Goal: Transaction & Acquisition: Purchase product/service

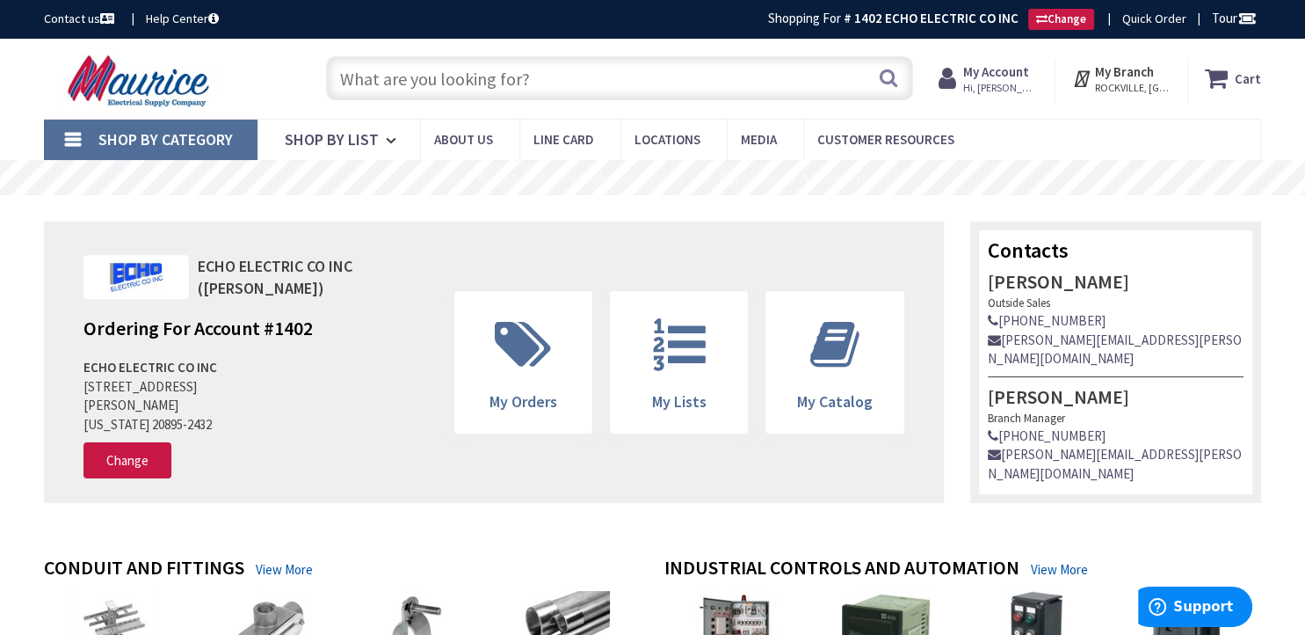
click at [385, 67] on input "text" at bounding box center [619, 78] width 587 height 44
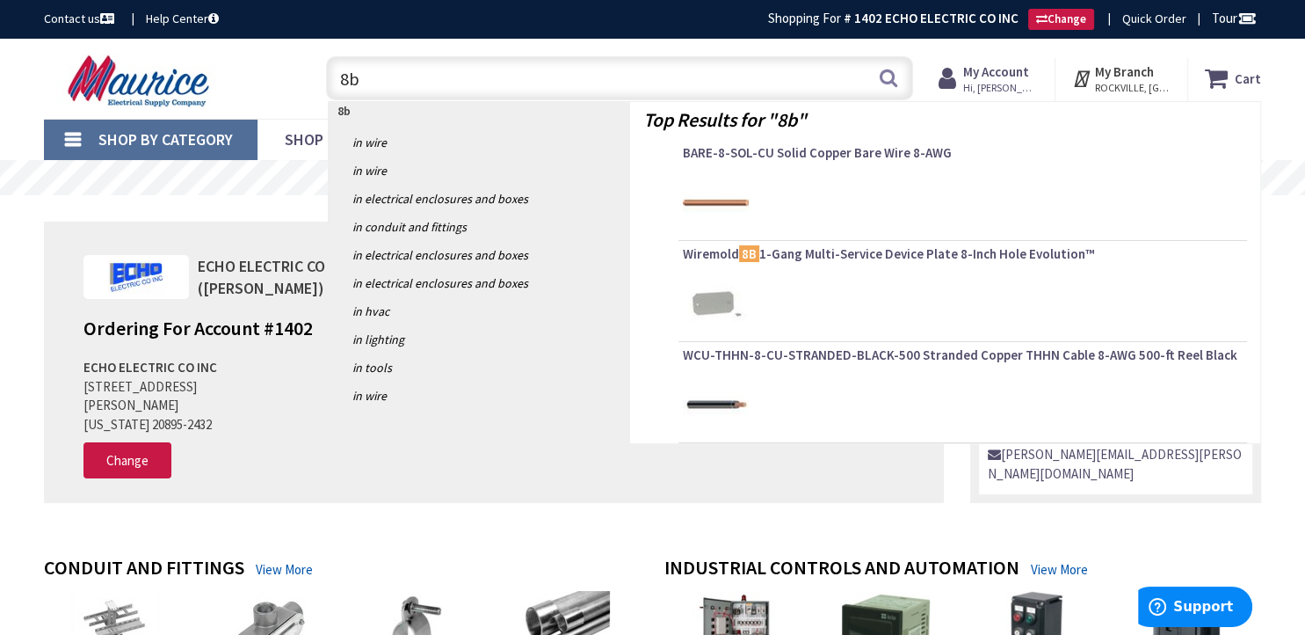
type input "8"
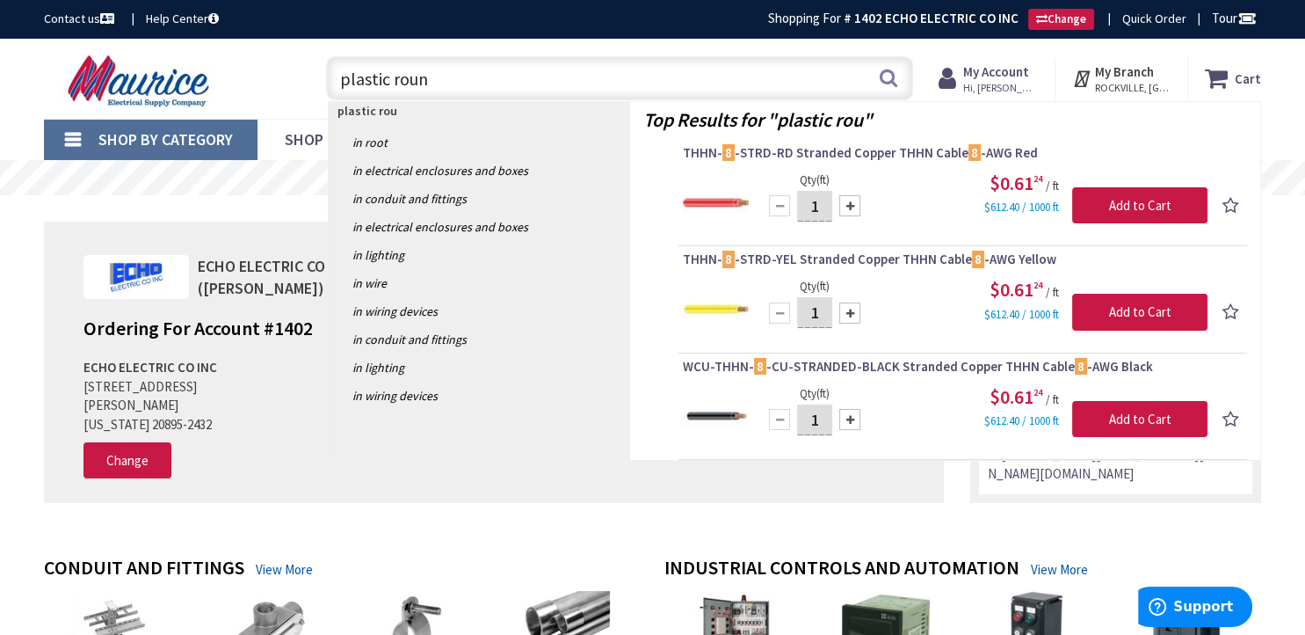
type input "plastic round"
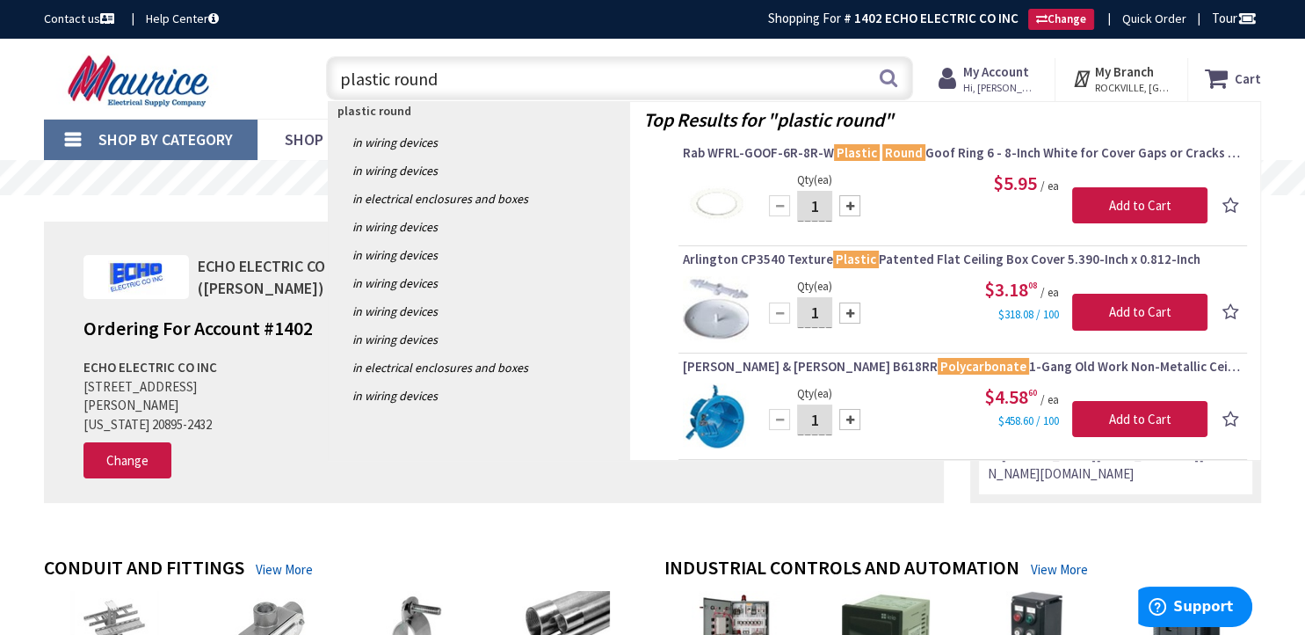
drag, startPoint x: 452, startPoint y: 81, endPoint x: 159, endPoint y: 109, distance: 294.1
click at [326, 100] on input "plastic round" at bounding box center [619, 78] width 587 height 44
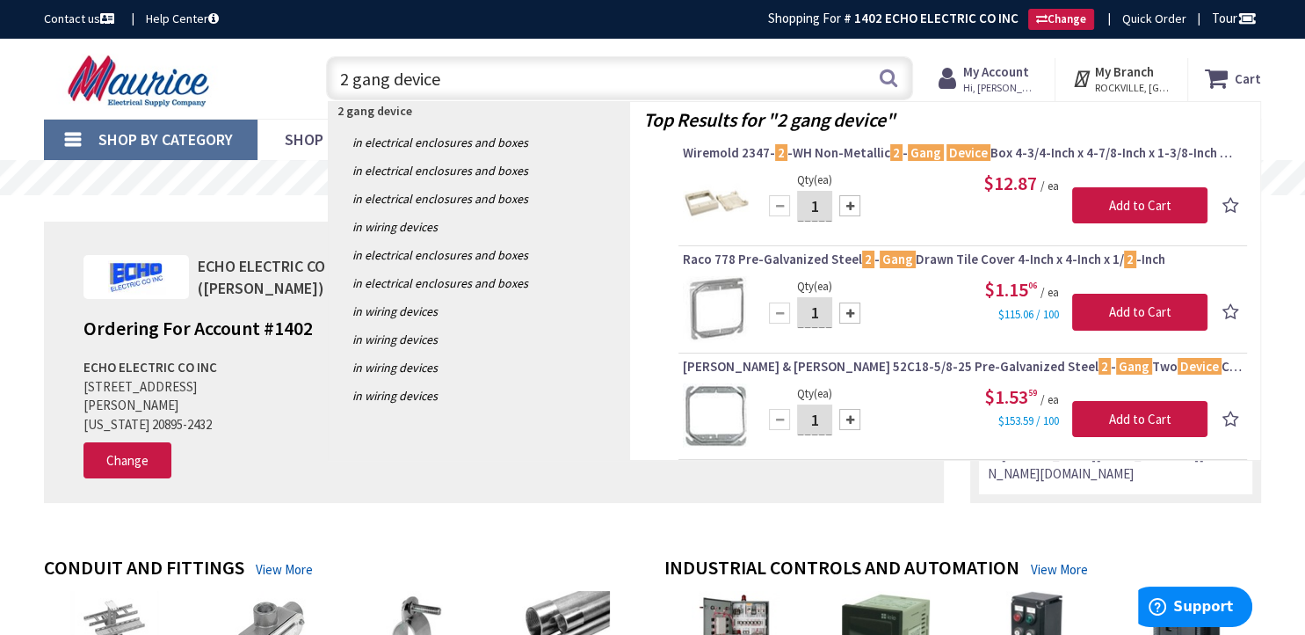
drag, startPoint x: 221, startPoint y: 156, endPoint x: 244, endPoint y: 236, distance: 83.2
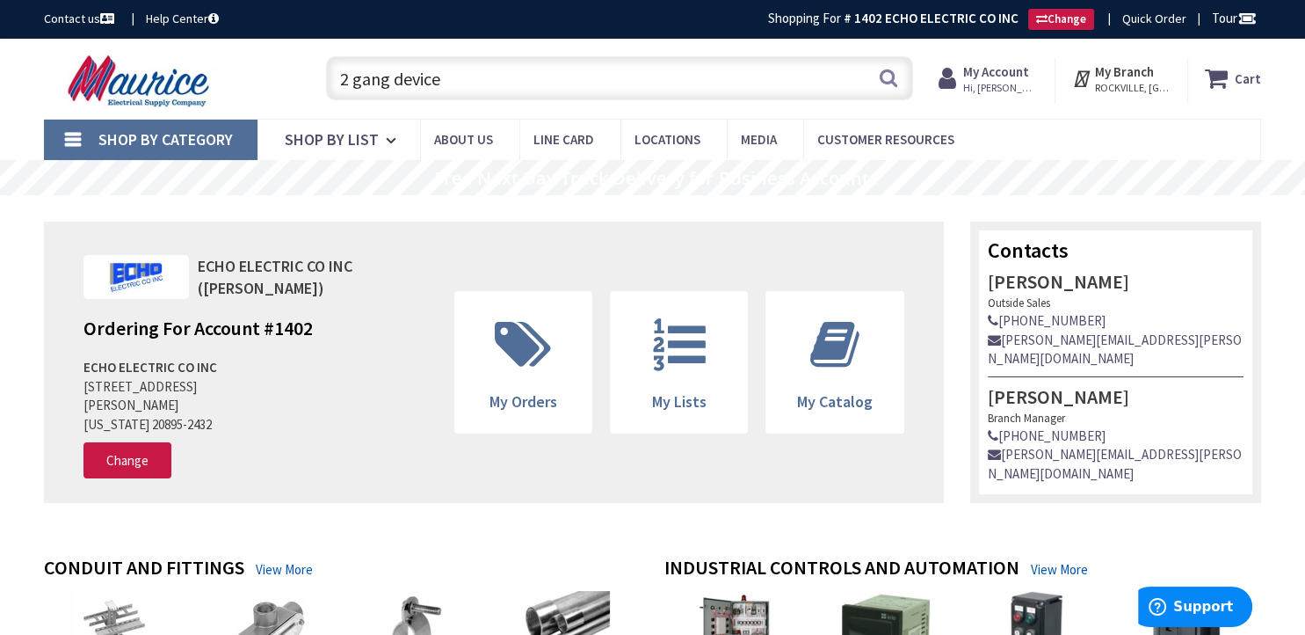
drag, startPoint x: 475, startPoint y: 73, endPoint x: 10, endPoint y: 132, distance: 468.7
click at [326, 100] on input "2 gang device" at bounding box center [619, 78] width 587 height 44
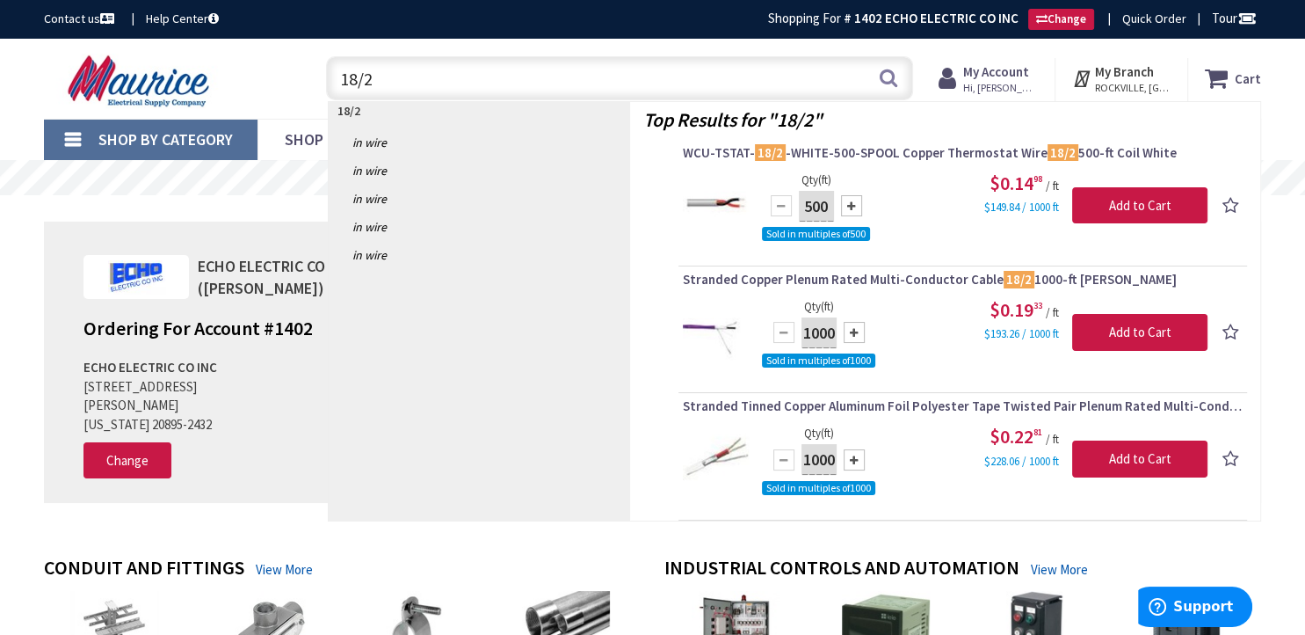
drag, startPoint x: 388, startPoint y: 81, endPoint x: -36, endPoint y: 103, distance: 424.3
click at [326, 100] on input "18/2" at bounding box center [619, 78] width 587 height 44
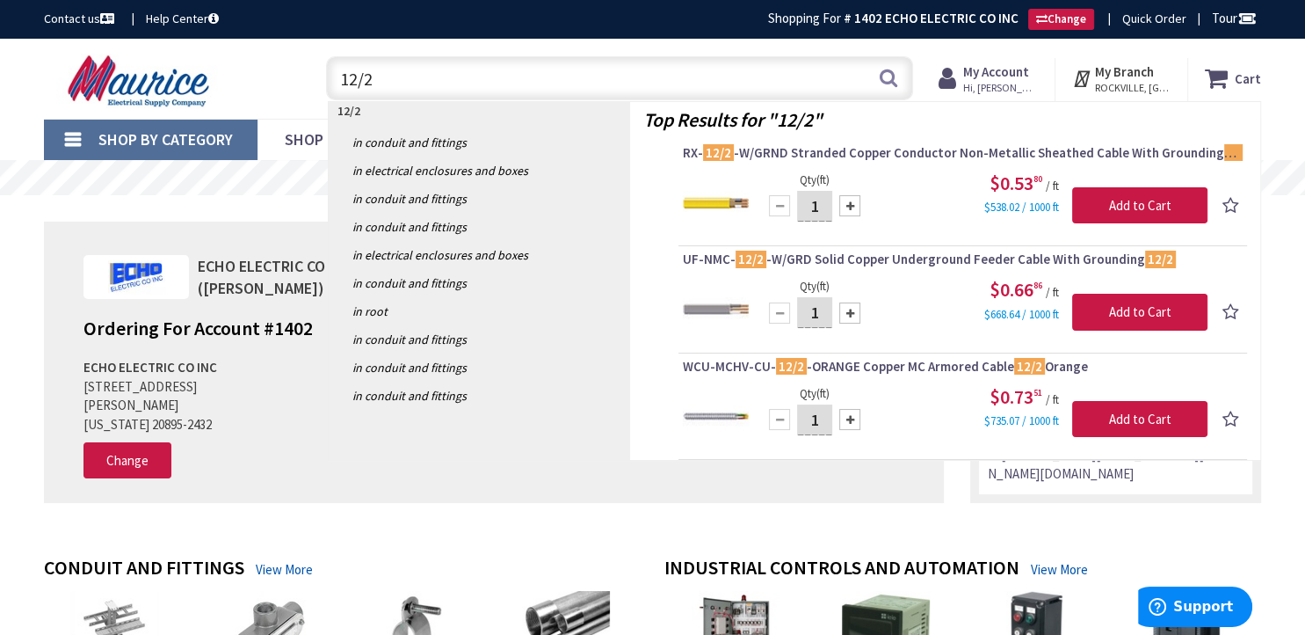
drag, startPoint x: 384, startPoint y: 86, endPoint x: 166, endPoint y: 117, distance: 220.2
click at [326, 100] on input "12/2" at bounding box center [619, 78] width 587 height 44
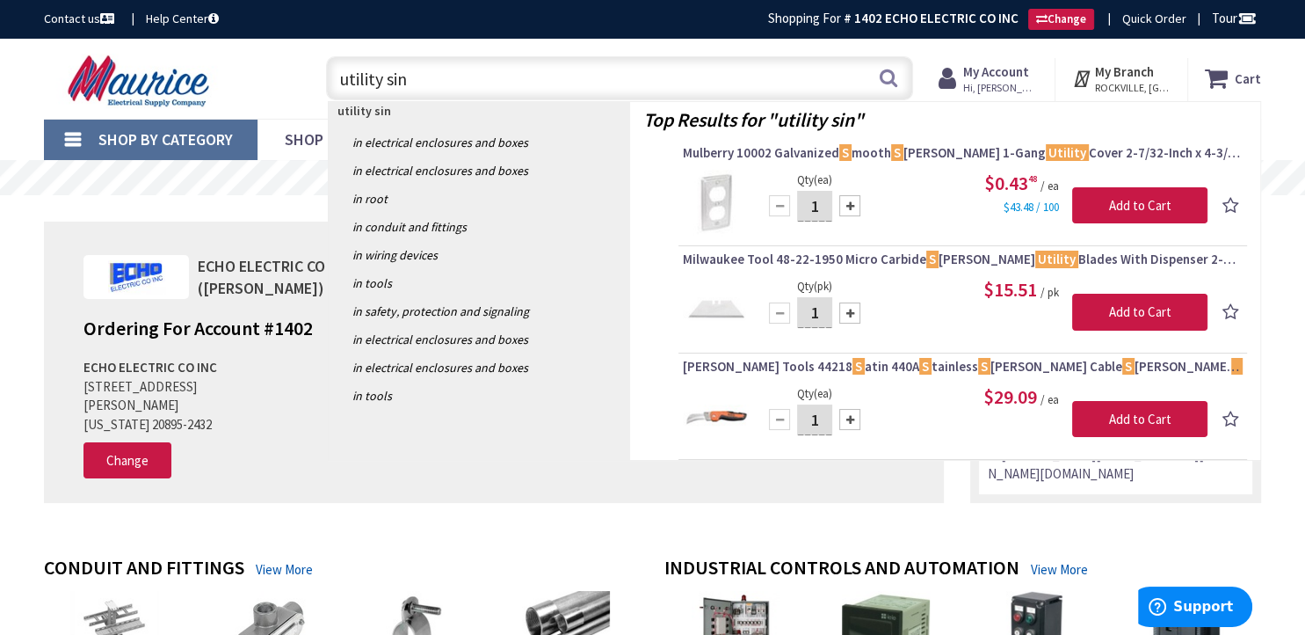
type input "utility sing"
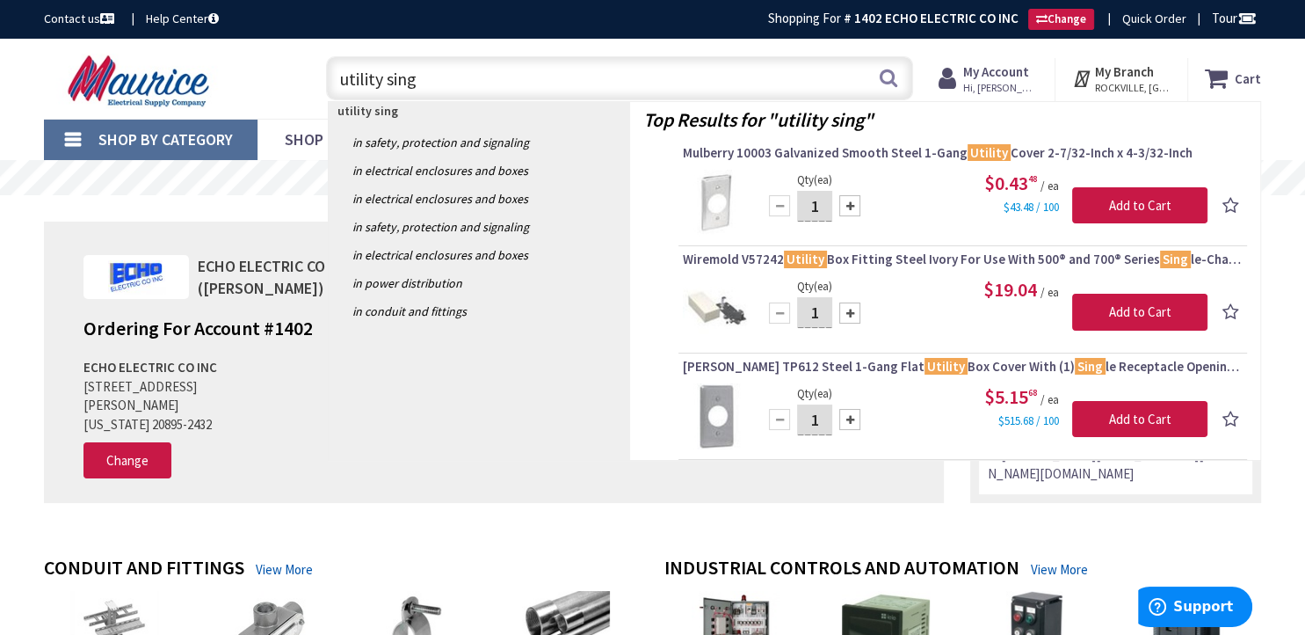
click at [462, 77] on input "utility sing" at bounding box center [619, 78] width 587 height 44
click at [454, 84] on input "utility sing" at bounding box center [619, 78] width 587 height 44
type input "utility sing"
click at [1292, 80] on div "Skip to Content Toggle Nav utility sing utility sing Search Cart My Cart Close …" at bounding box center [652, 79] width 1305 height 80
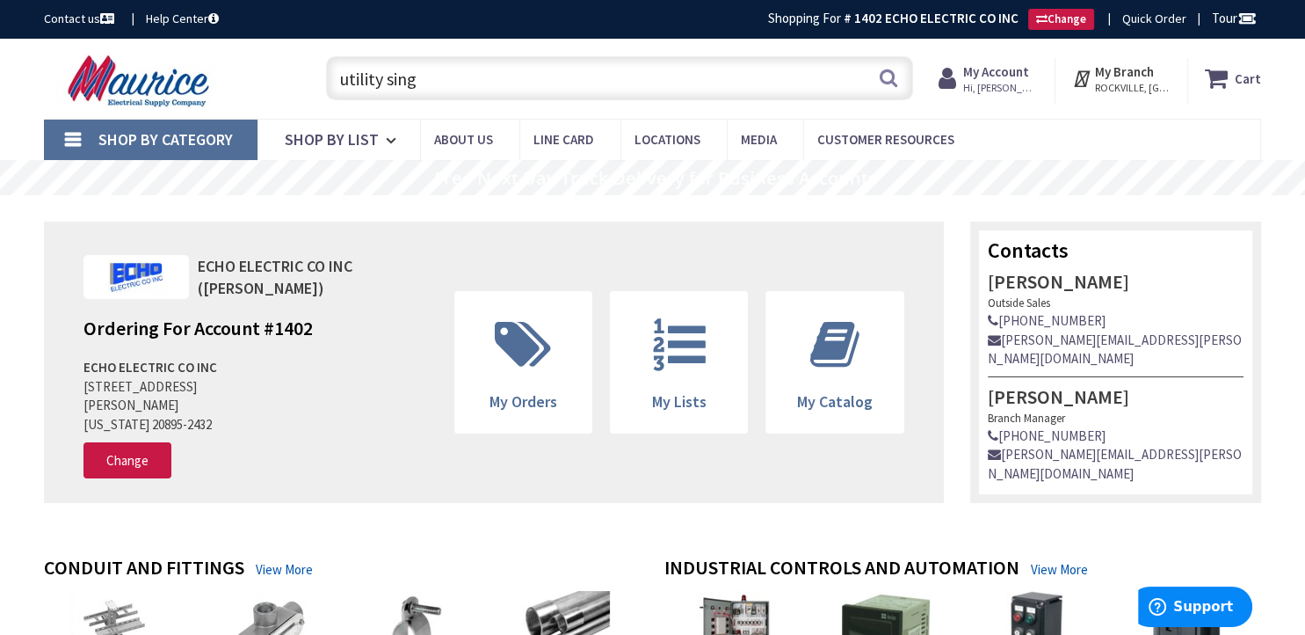
click at [1292, 76] on div "Skip to Content Toggle Nav utility sing utility sing Search Cart My Cart Close …" at bounding box center [652, 79] width 1305 height 80
drag, startPoint x: 456, startPoint y: 81, endPoint x: 134, endPoint y: 84, distance: 322.6
click at [326, 84] on input "utility sing" at bounding box center [619, 78] width 587 height 44
